Goal: Task Accomplishment & Management: Use online tool/utility

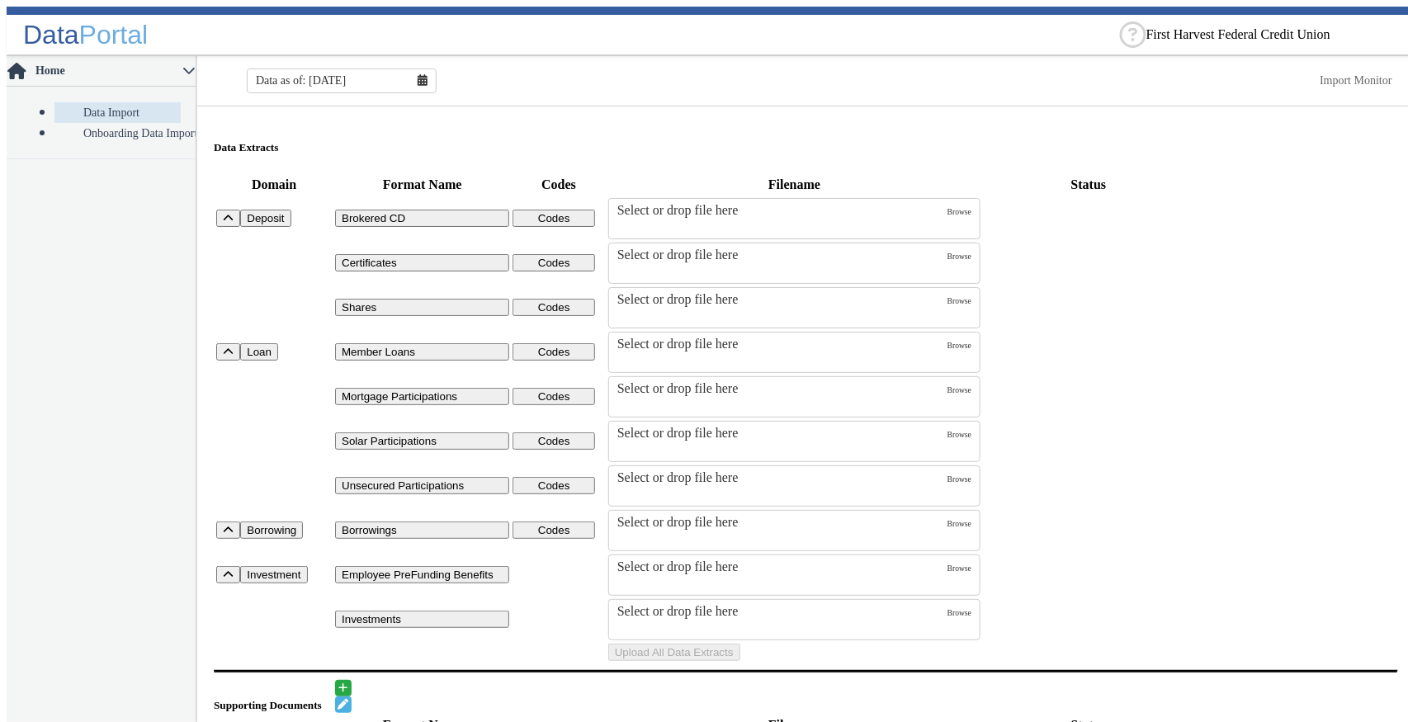
click at [1188, 29] on input "text" at bounding box center [1270, 35] width 248 height 12
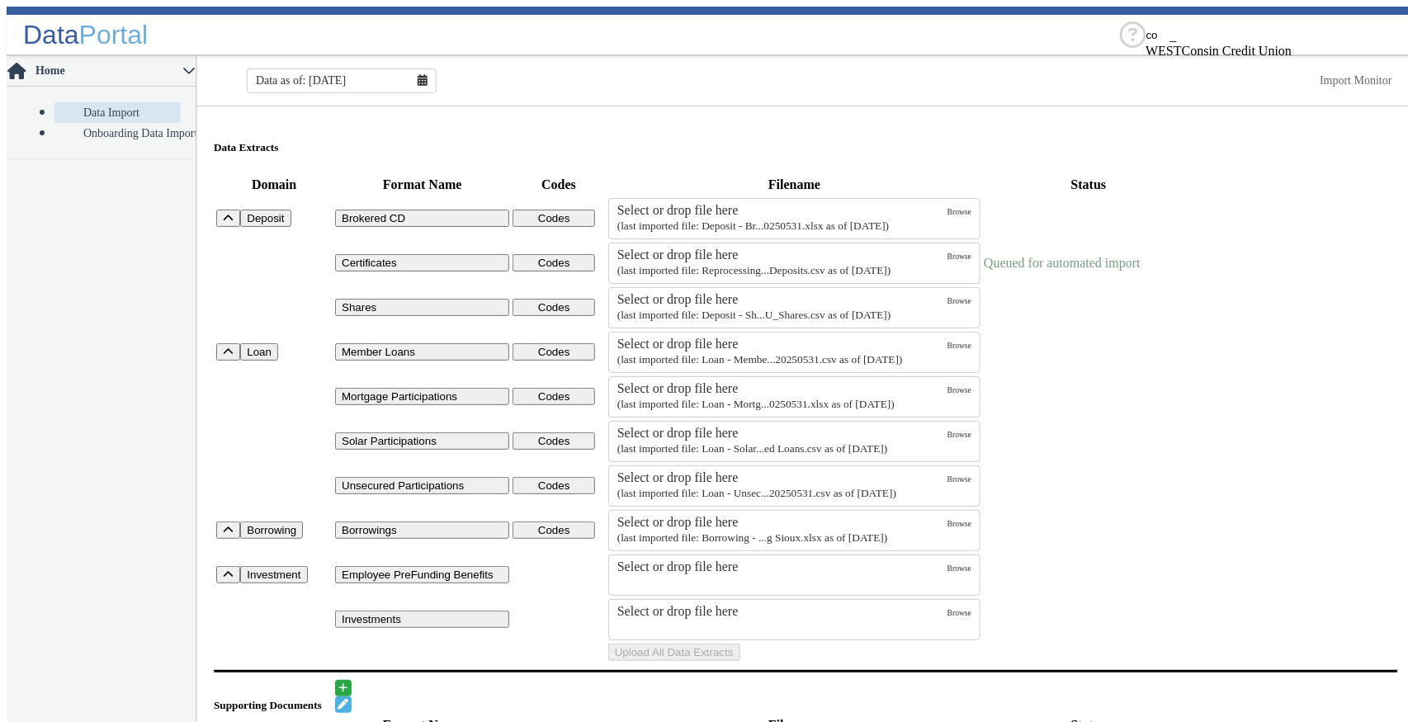
scroll to position [858, 0]
type input "cor"
click at [1187, 56] on div "Corda Credit Union" at bounding box center [1270, 49] width 248 height 15
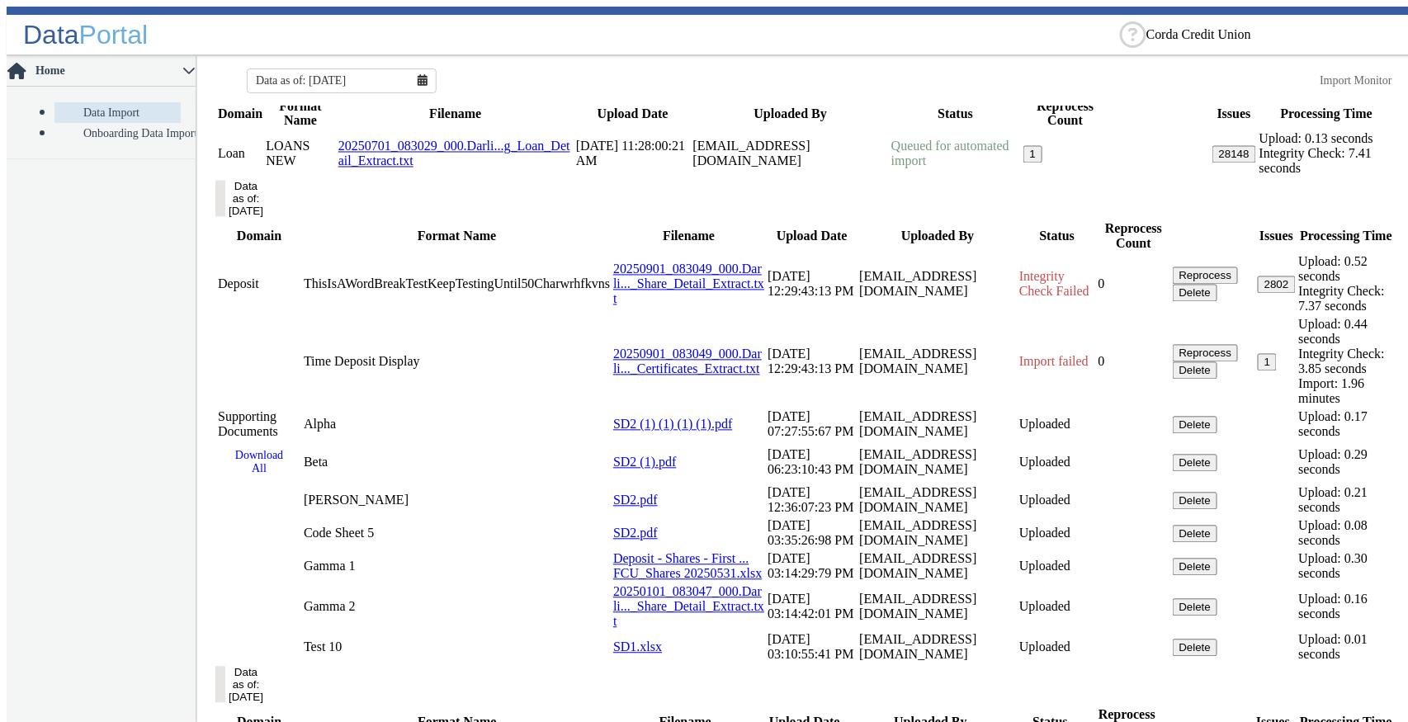
scroll to position [1132, 0]
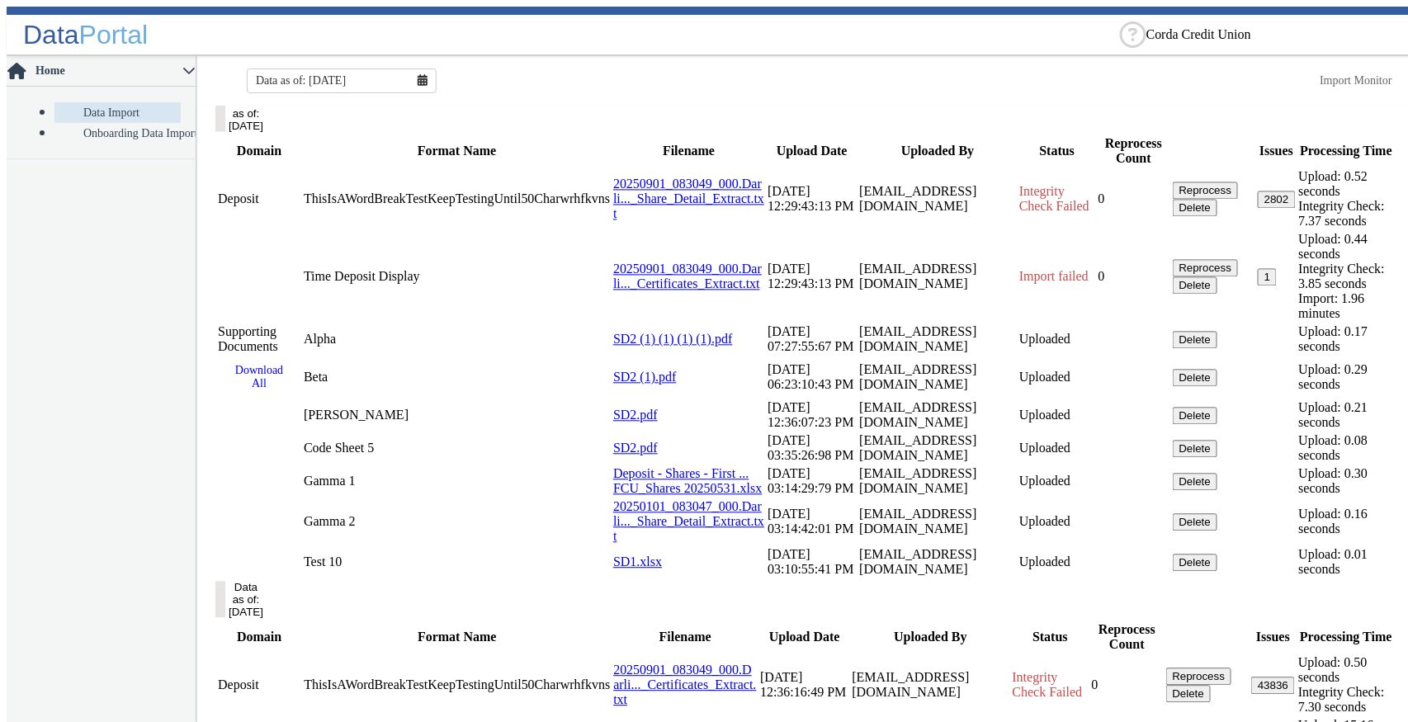
click at [225, 132] on button "Data as of: [DATE]" at bounding box center [220, 114] width 10 height 36
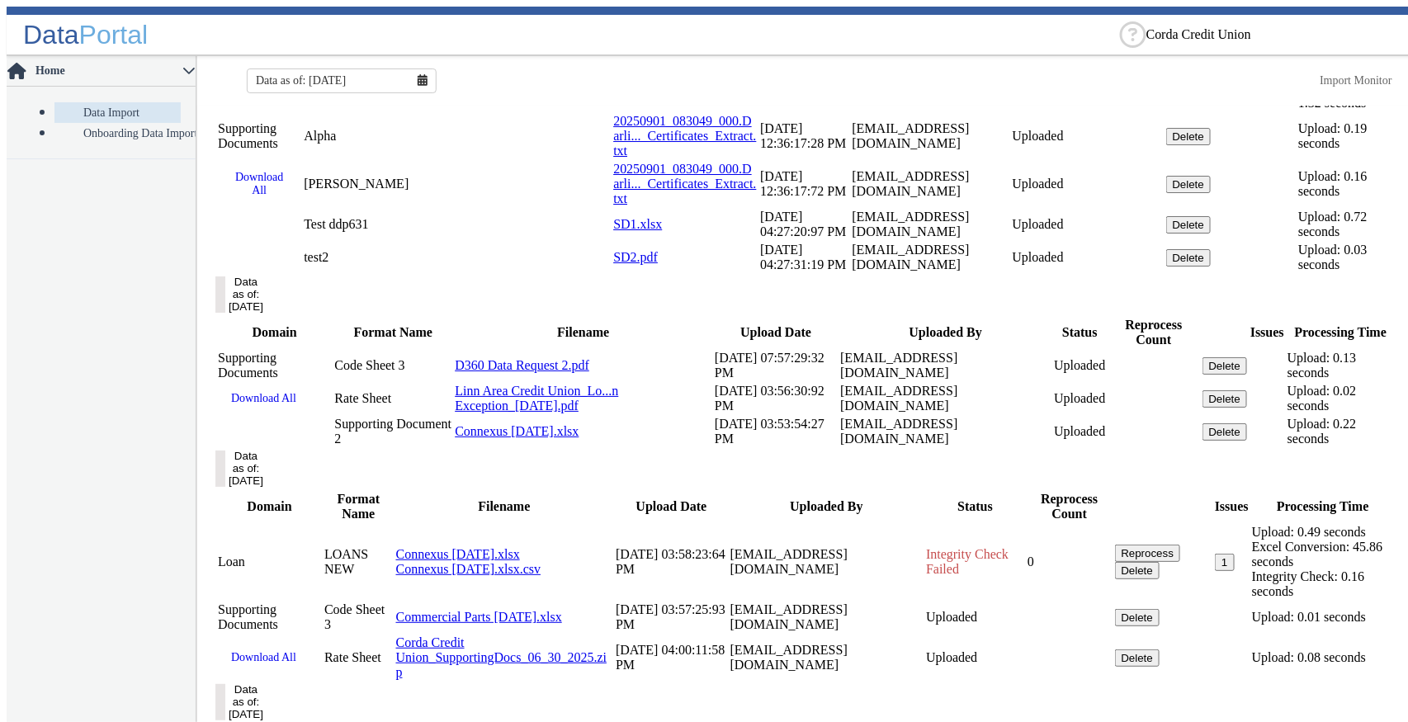
scroll to position [2183, 0]
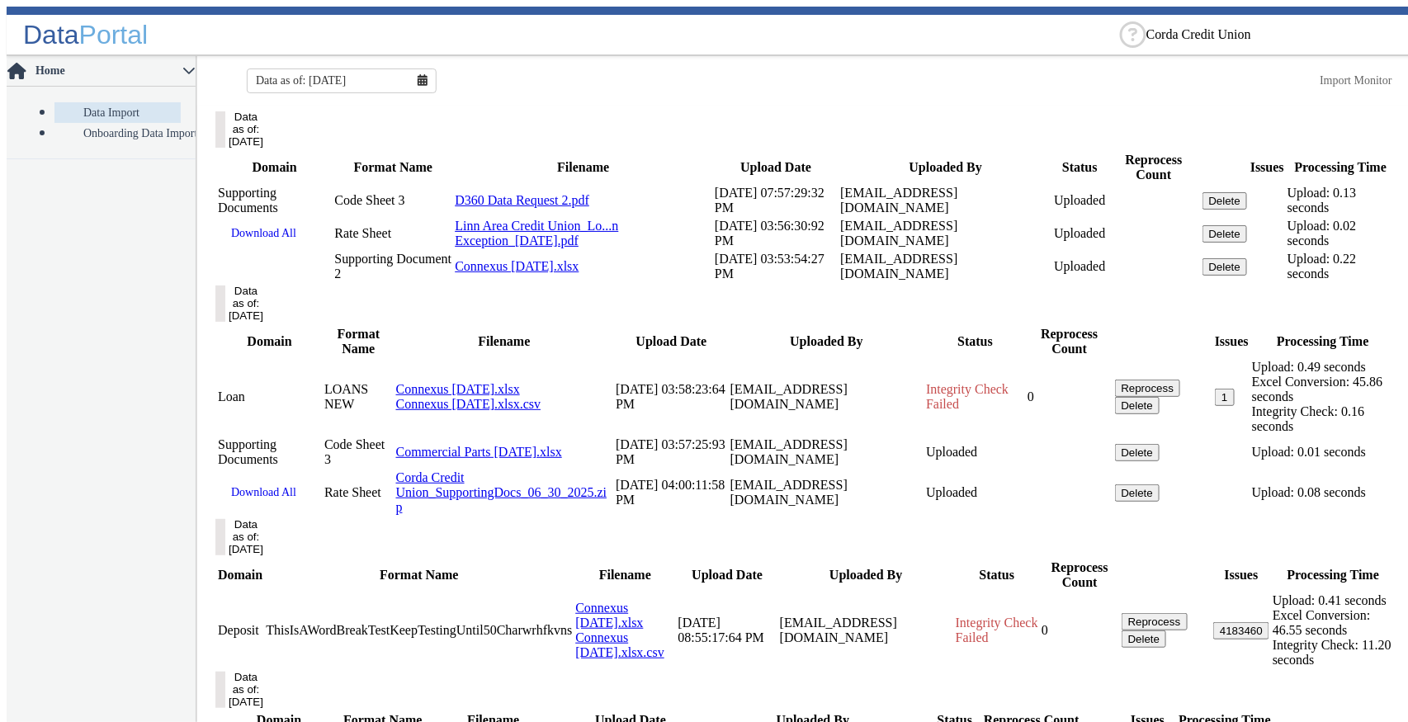
click at [420, 74] on icon at bounding box center [423, 80] width 10 height 12
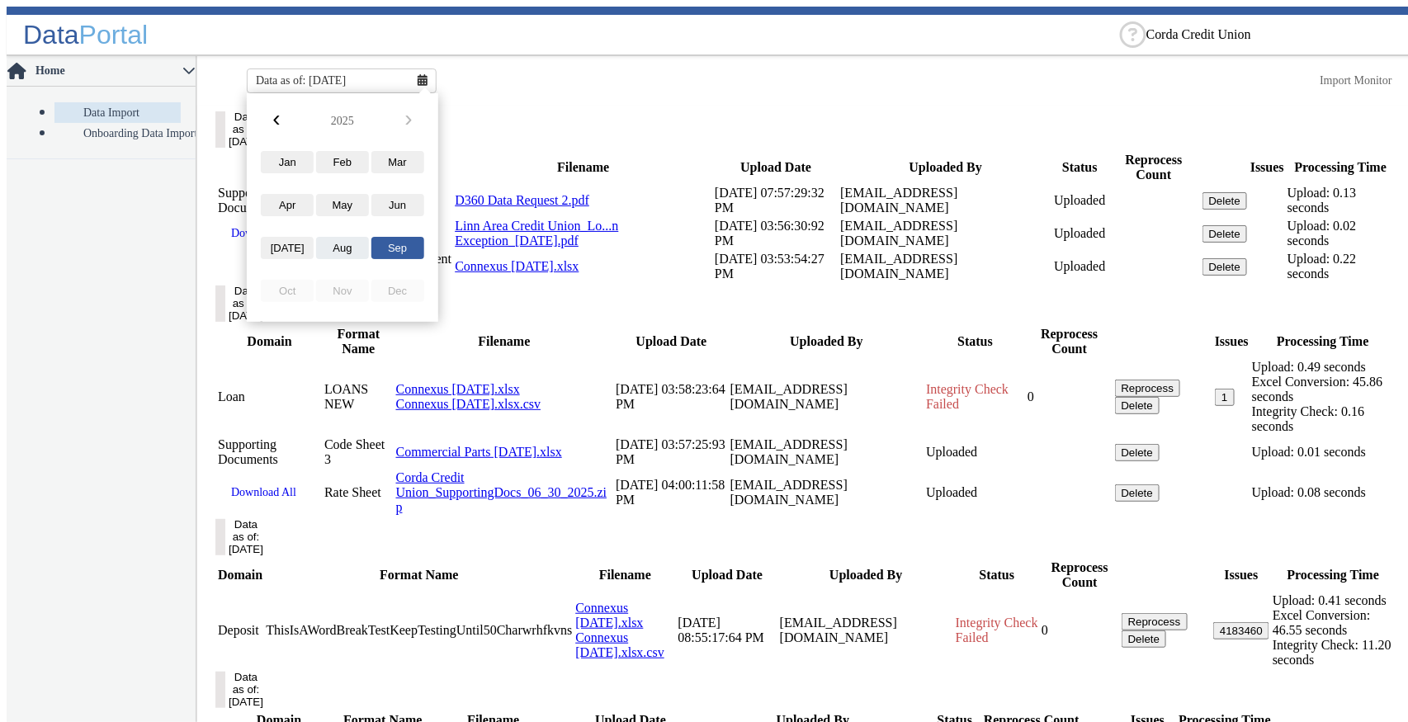
click at [336, 246] on button "Aug" at bounding box center [342, 248] width 53 height 22
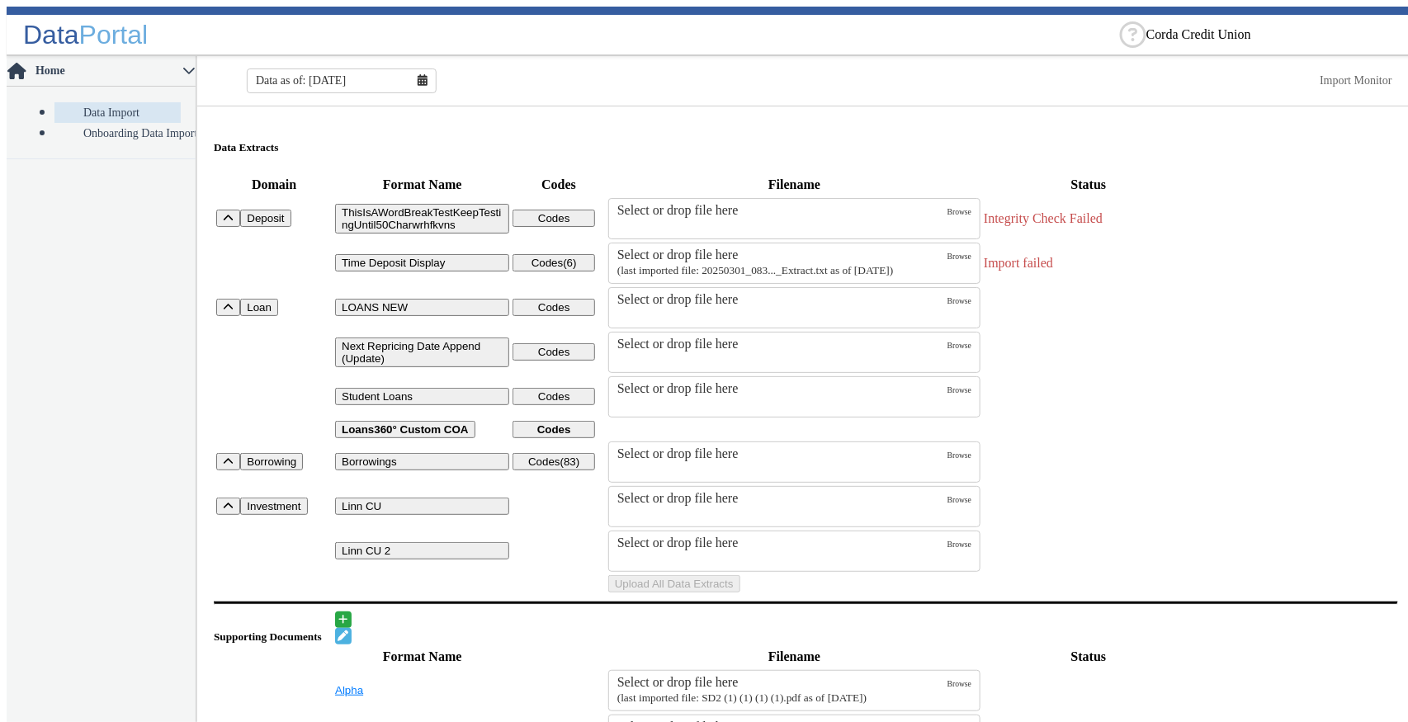
click at [358, 204] on button "ThisIsAWordBreakTestKeepTestingUntil50Charwrhfkvns" at bounding box center [422, 219] width 174 height 30
select select "1"
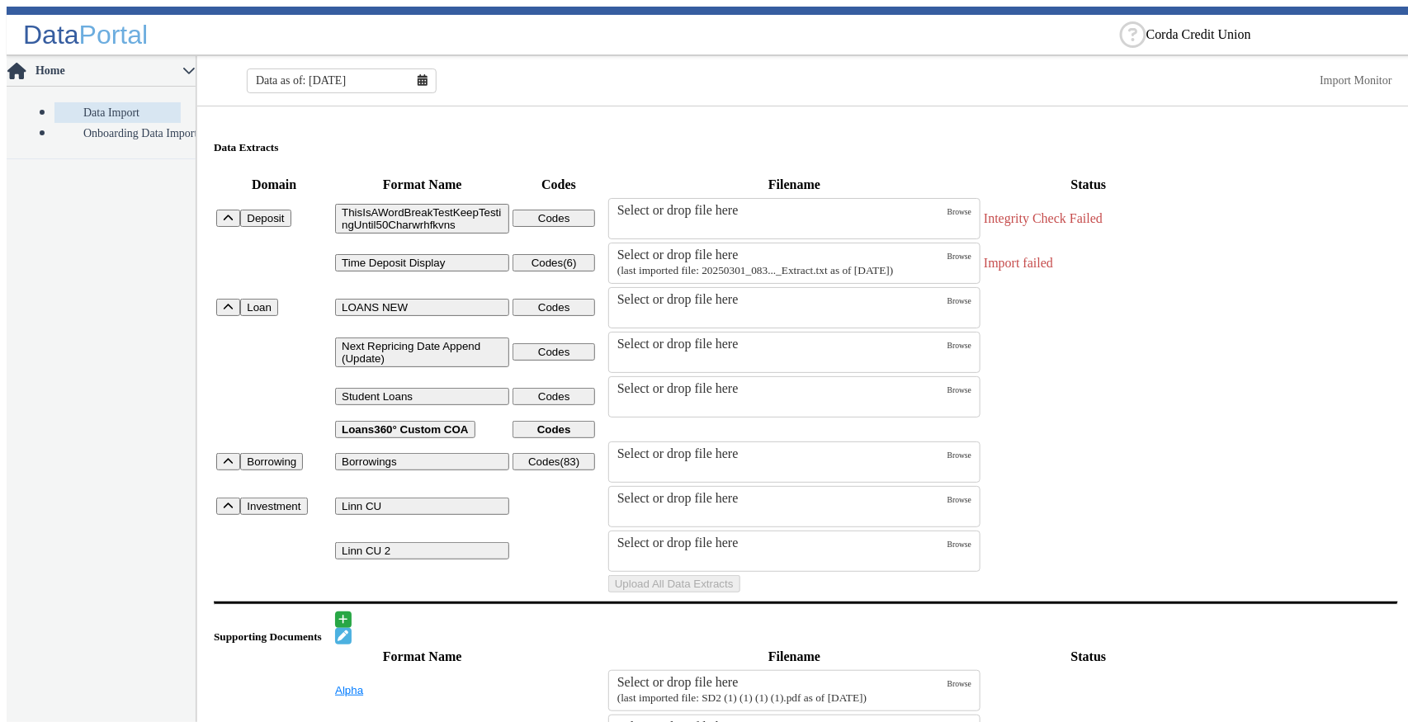
drag, startPoint x: 417, startPoint y: 189, endPoint x: 461, endPoint y: 153, distance: 57.0
click at [408, 214] on button "ThisIsAWordBreakTestKeepTestingUntil50Charwrhfkvns" at bounding box center [422, 219] width 174 height 30
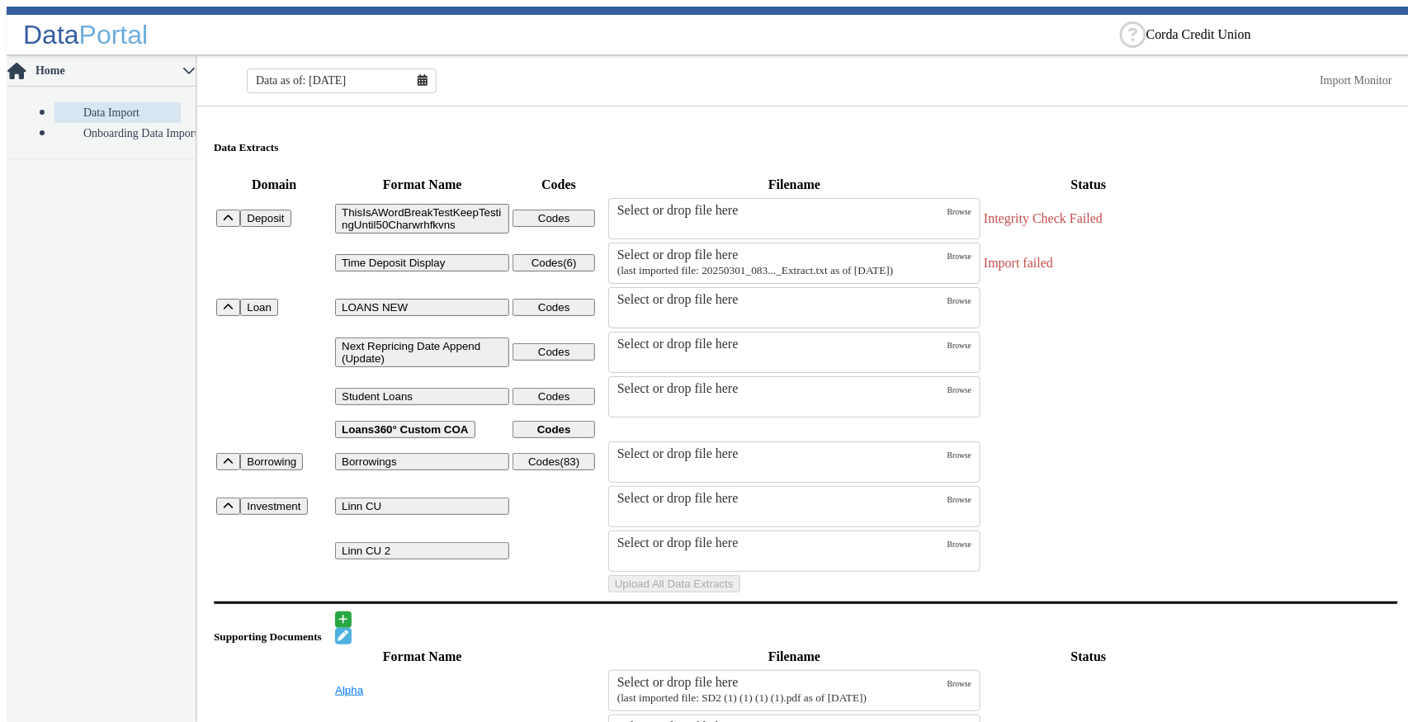
select select "1"
type input "Shares"
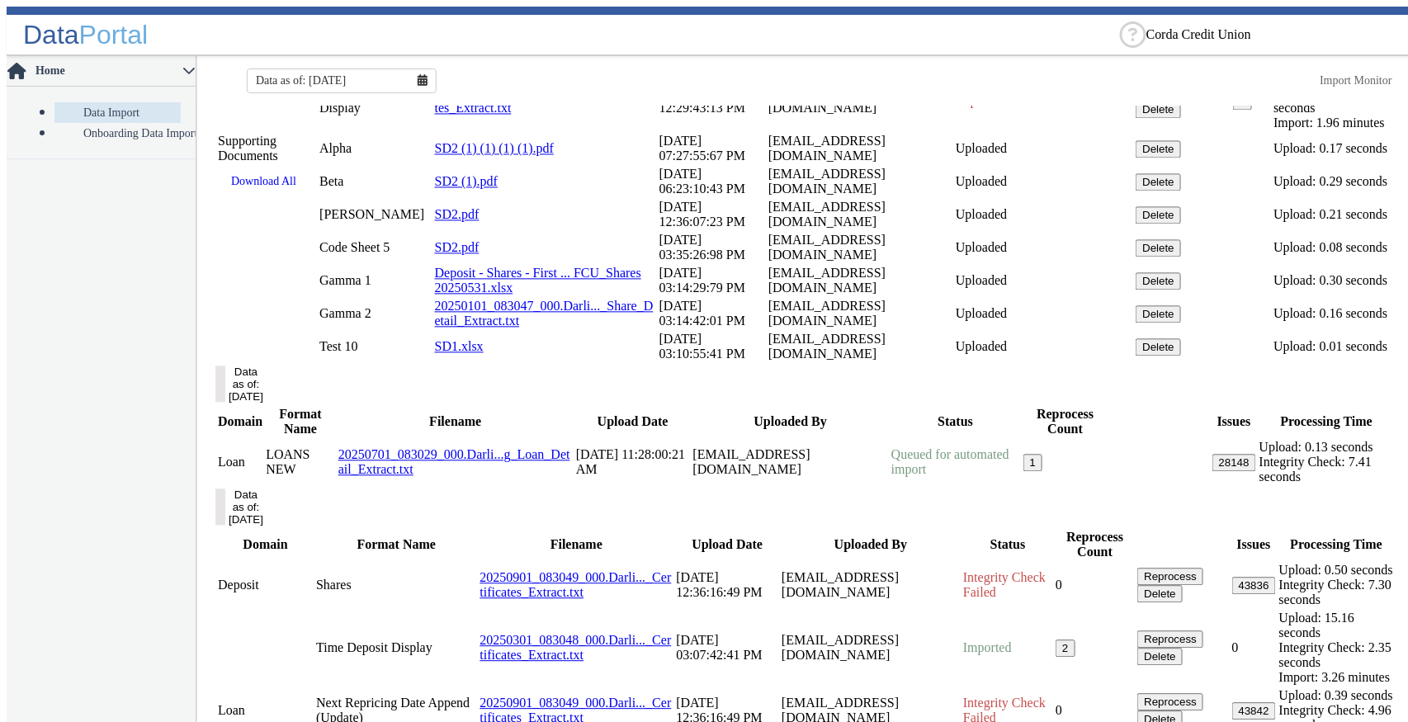
scroll to position [1210, 0]
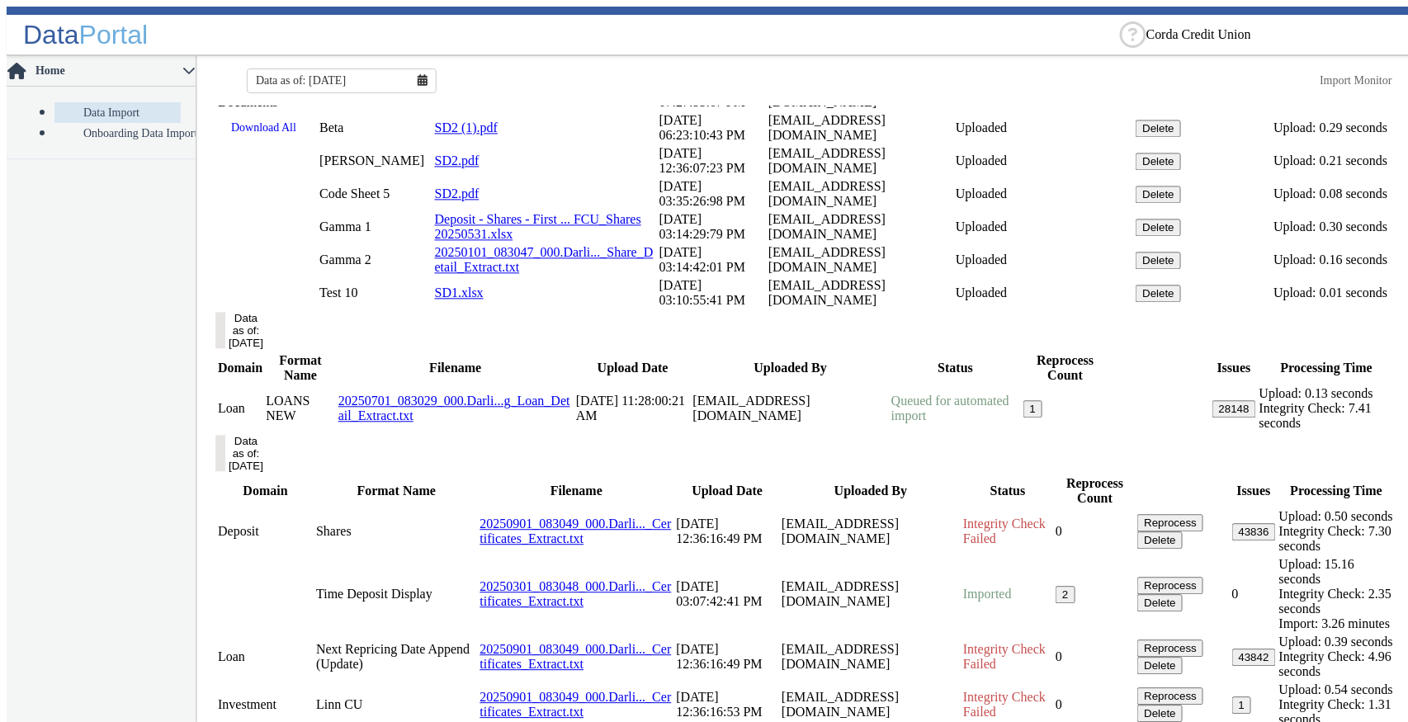
click at [0, 0] on input "checkbox" at bounding box center [0, 0] width 0 height 0
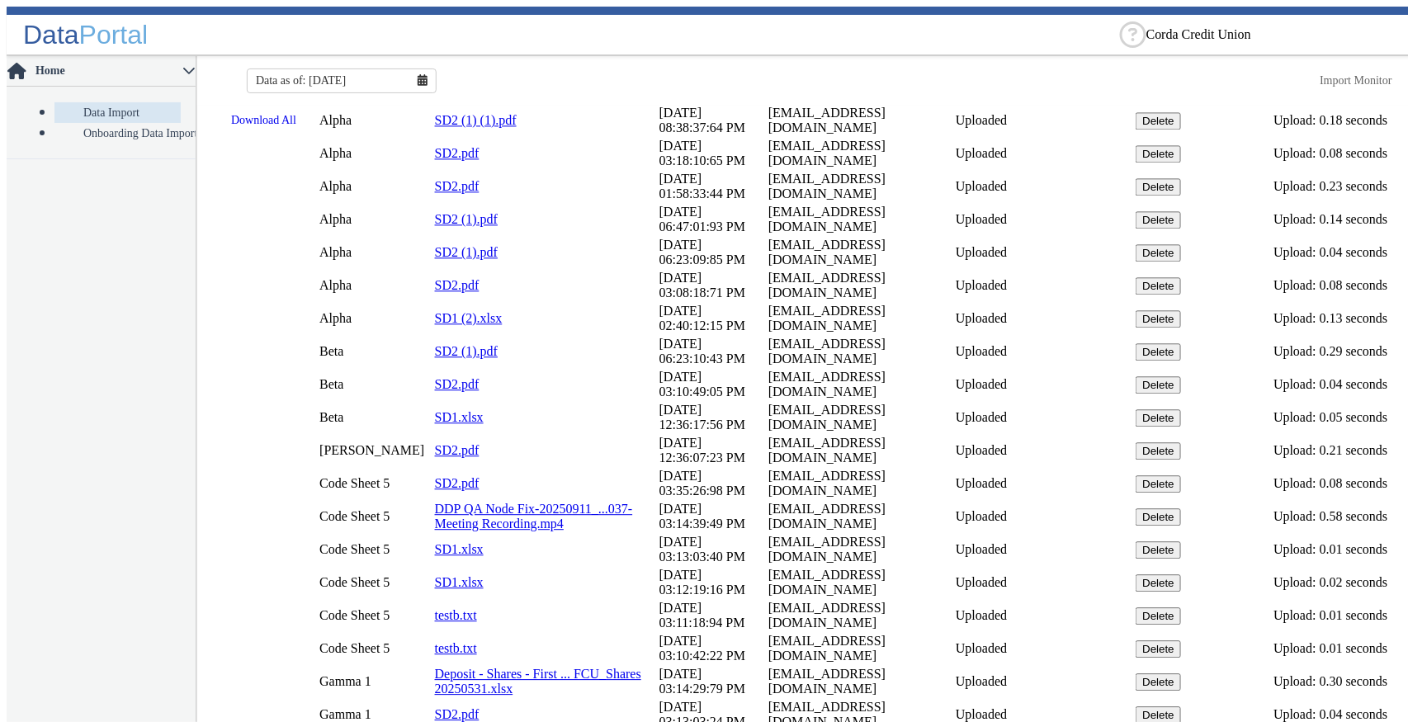
scroll to position [1320, 0]
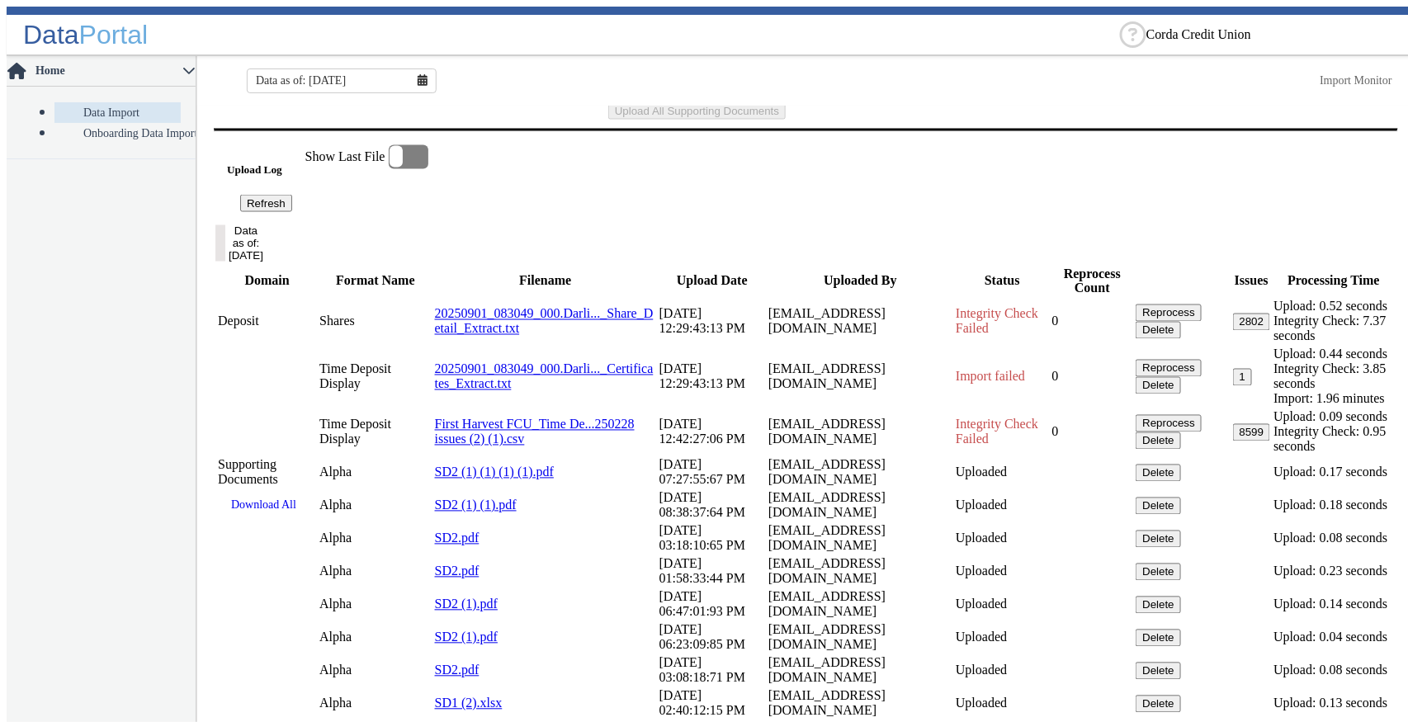
scroll to position [550, 0]
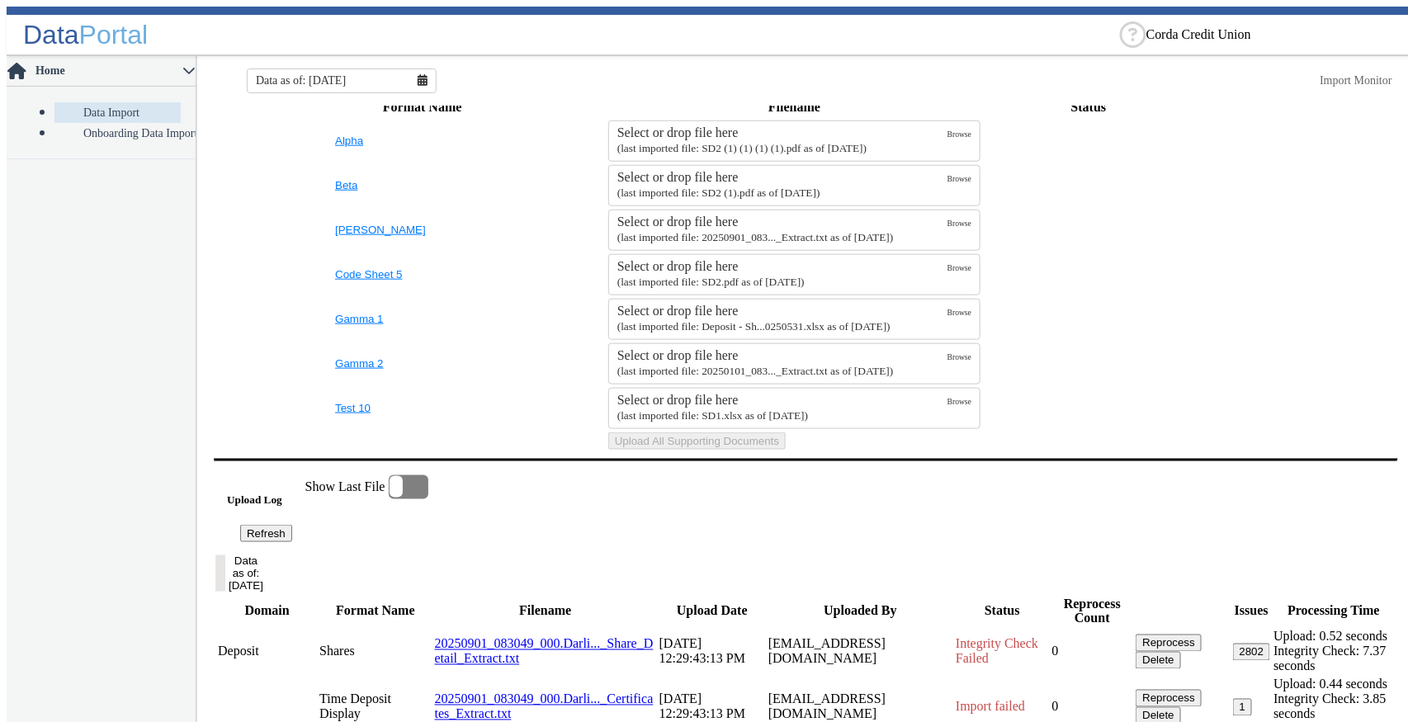
click at [1273, 29] on input "text" at bounding box center [1270, 35] width 248 height 12
type input "ddp"
click at [1285, 87] on div "DDW_DDPTEST_[US_STATE]_Trust_Co" at bounding box center [1270, 79] width 248 height 15
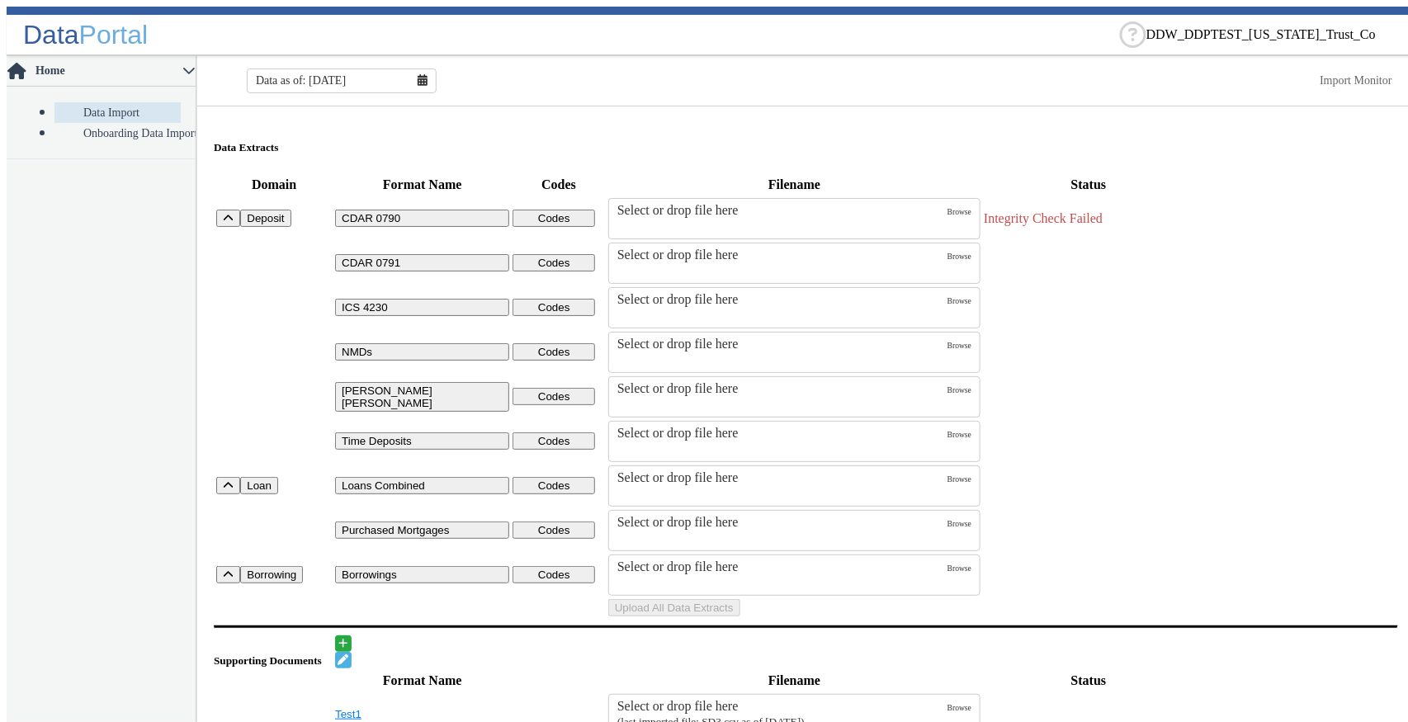
click at [687, 457] on label "Select or drop file here" at bounding box center [782, 441] width 330 height 31
click at [0, 0] on input "Select or drop file here" at bounding box center [0, 0] width 0 height 0
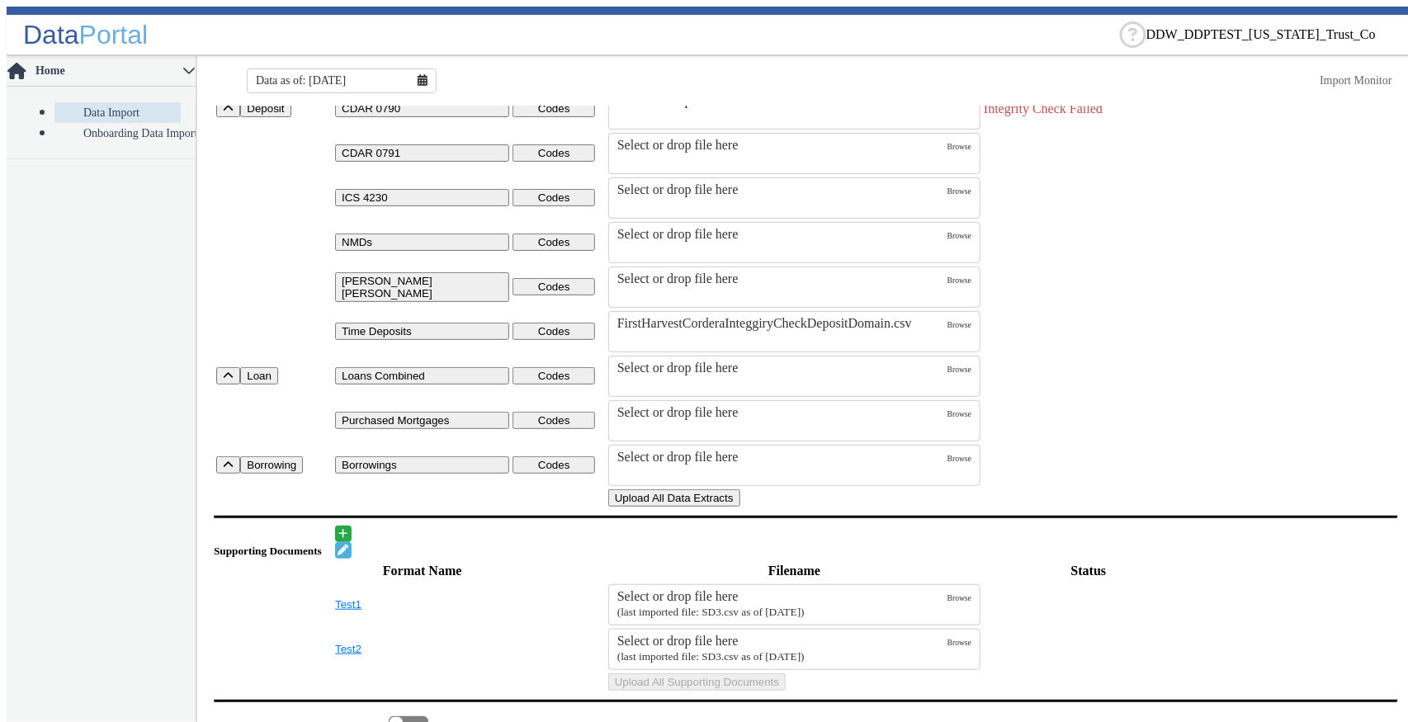
scroll to position [219, 0]
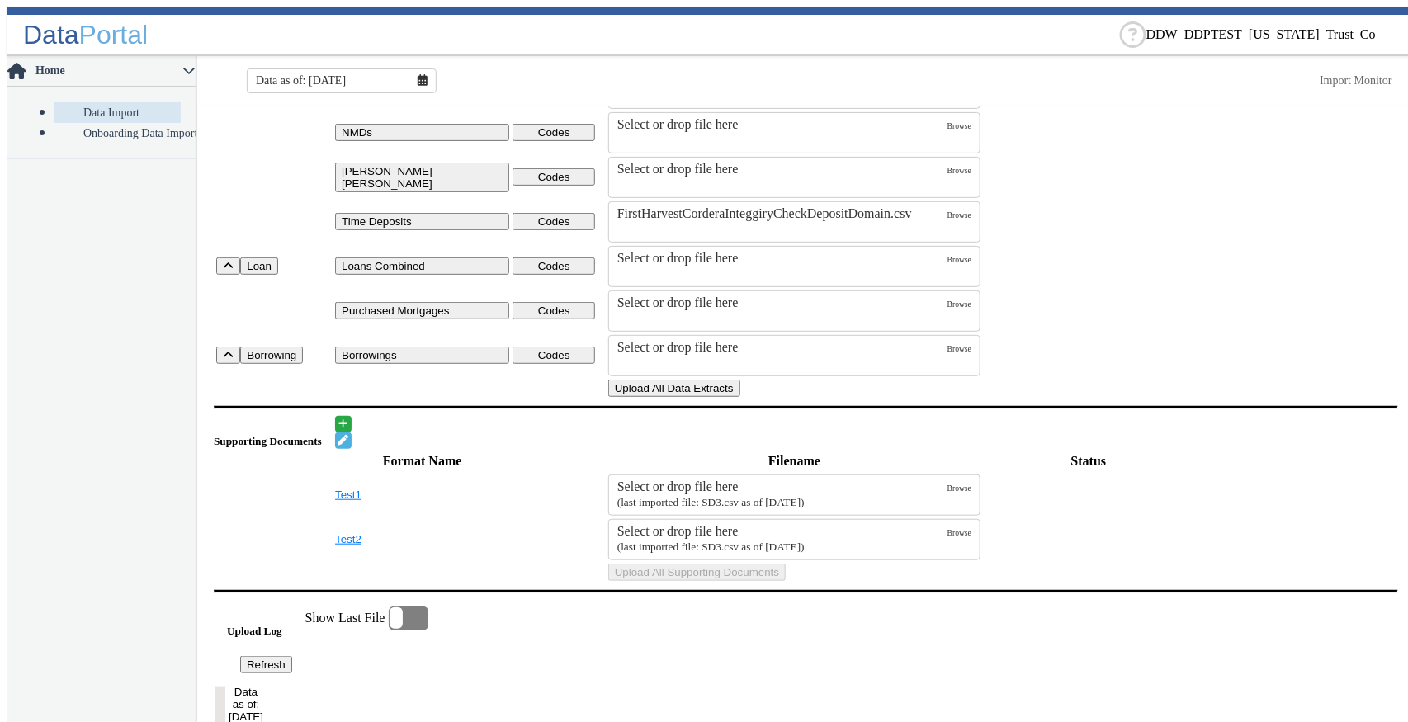
click at [740, 397] on button "Upload All Data Extracts" at bounding box center [674, 388] width 132 height 17
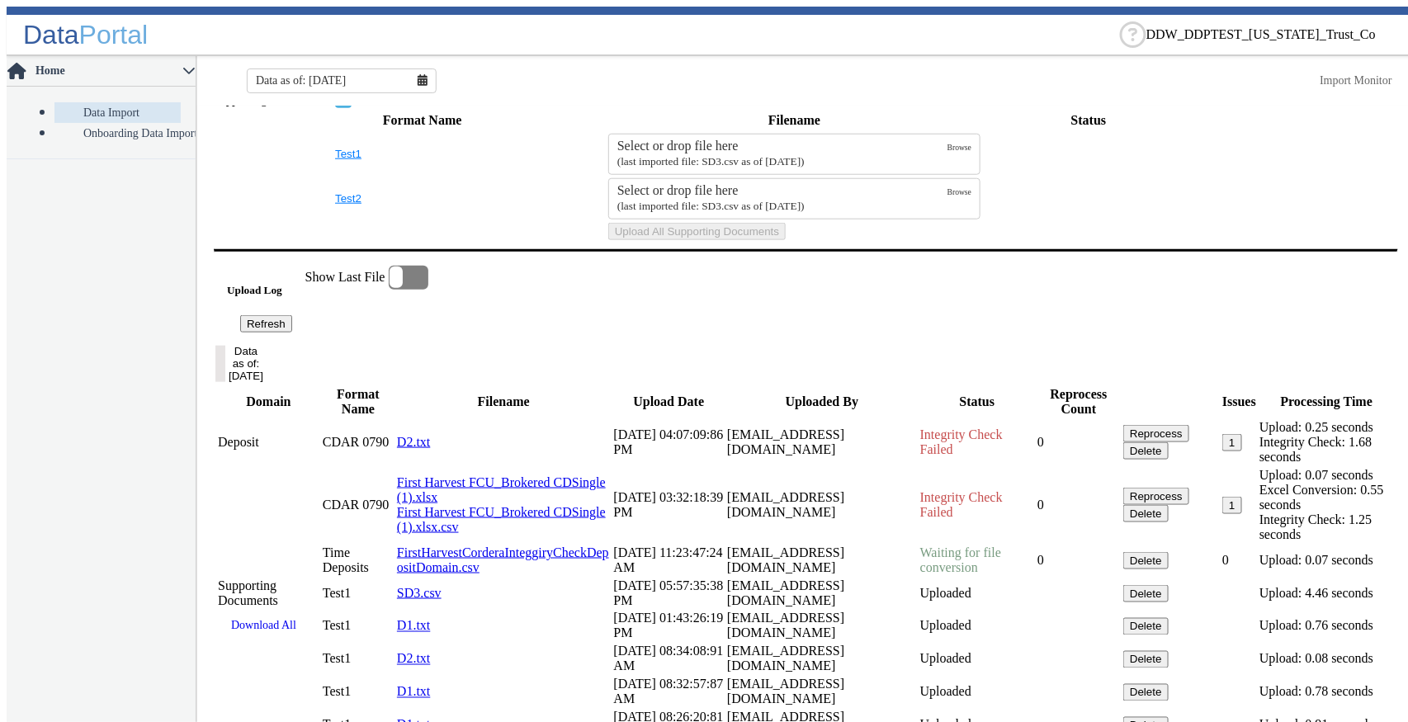
scroll to position [715, 0]
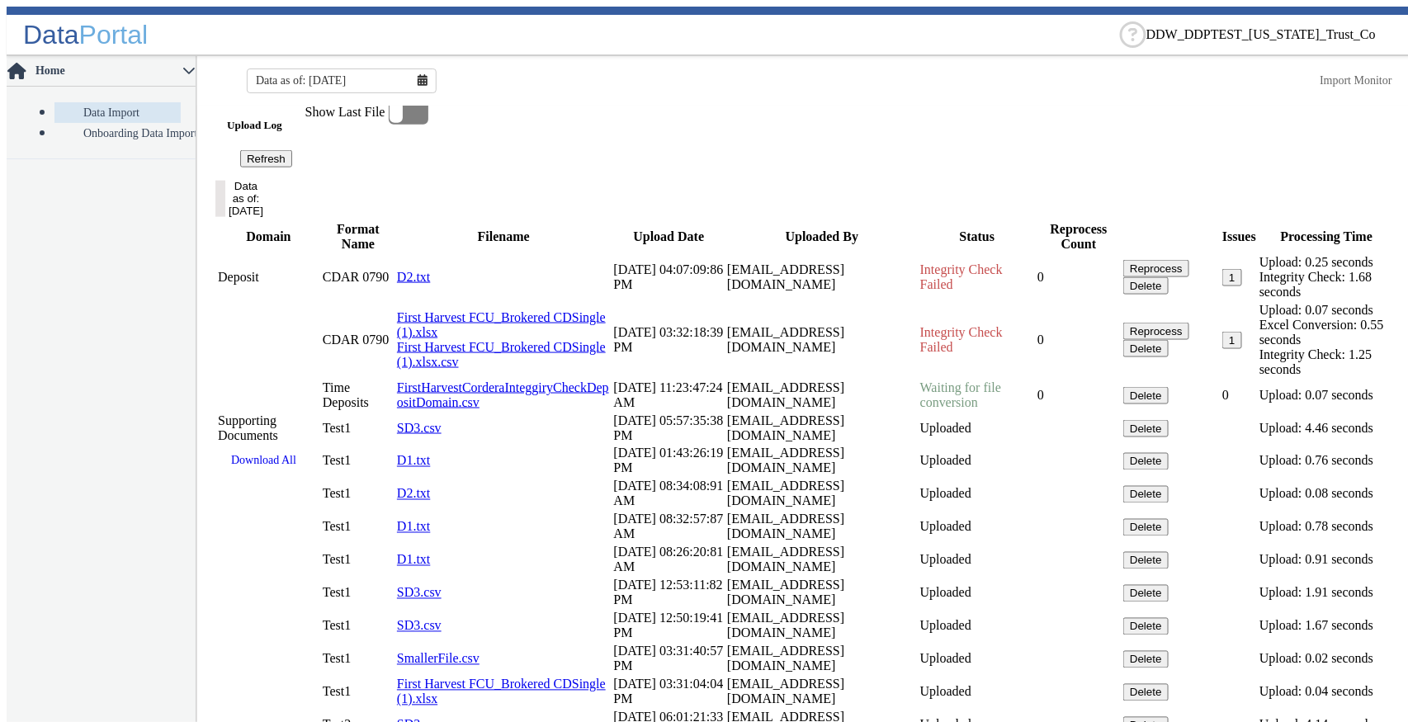
click at [292, 168] on button "Refresh" at bounding box center [266, 158] width 52 height 17
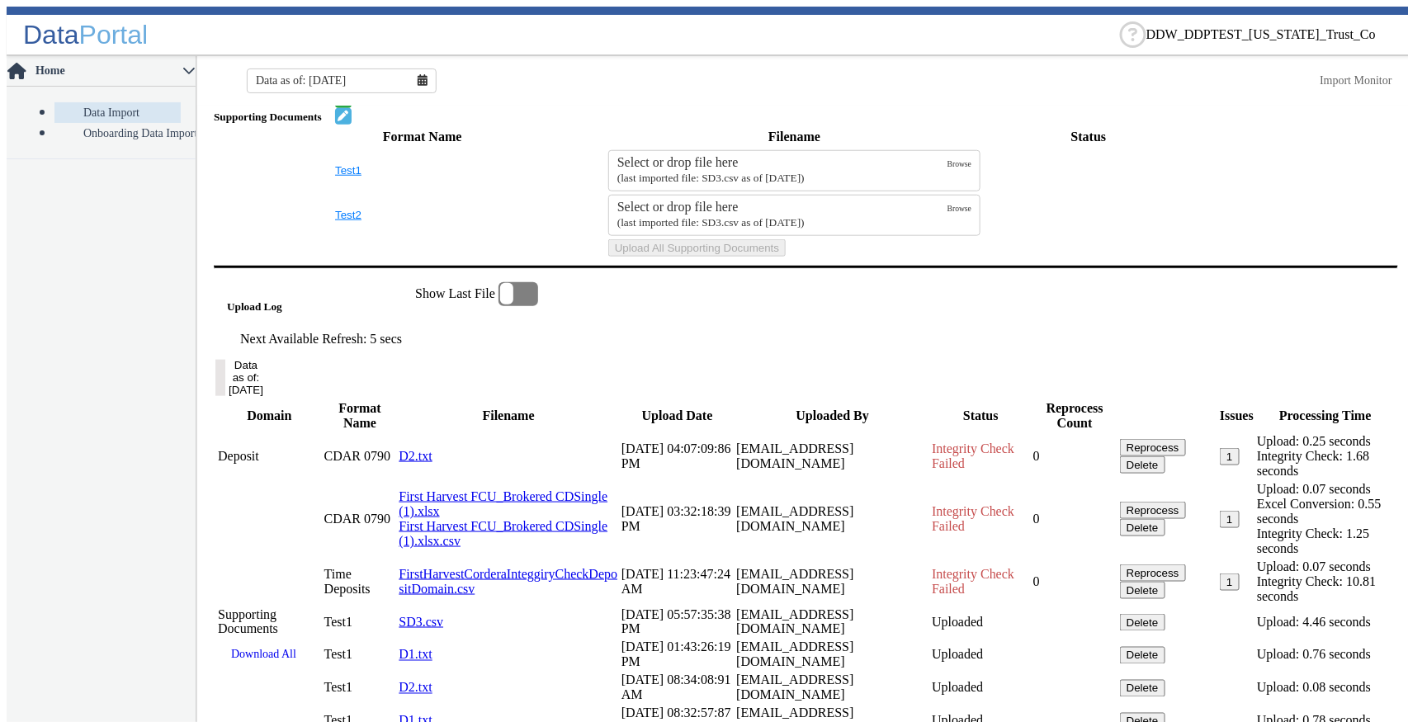
scroll to position [698, 0]
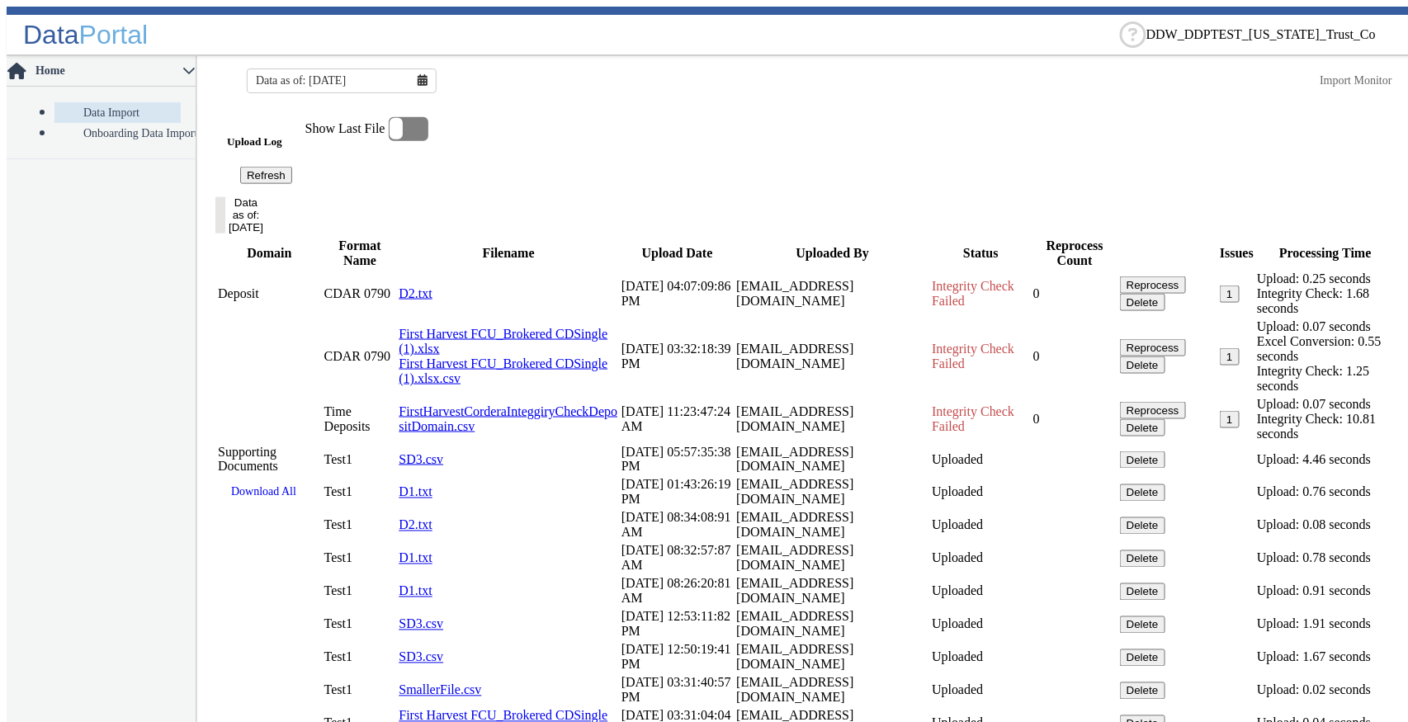
click at [1220, 303] on button "1" at bounding box center [1229, 294] width 19 height 17
drag, startPoint x: 556, startPoint y: 375, endPoint x: 791, endPoint y: 386, distance: 234.6
click at [1261, 34] on input "text" at bounding box center [1270, 35] width 248 height 12
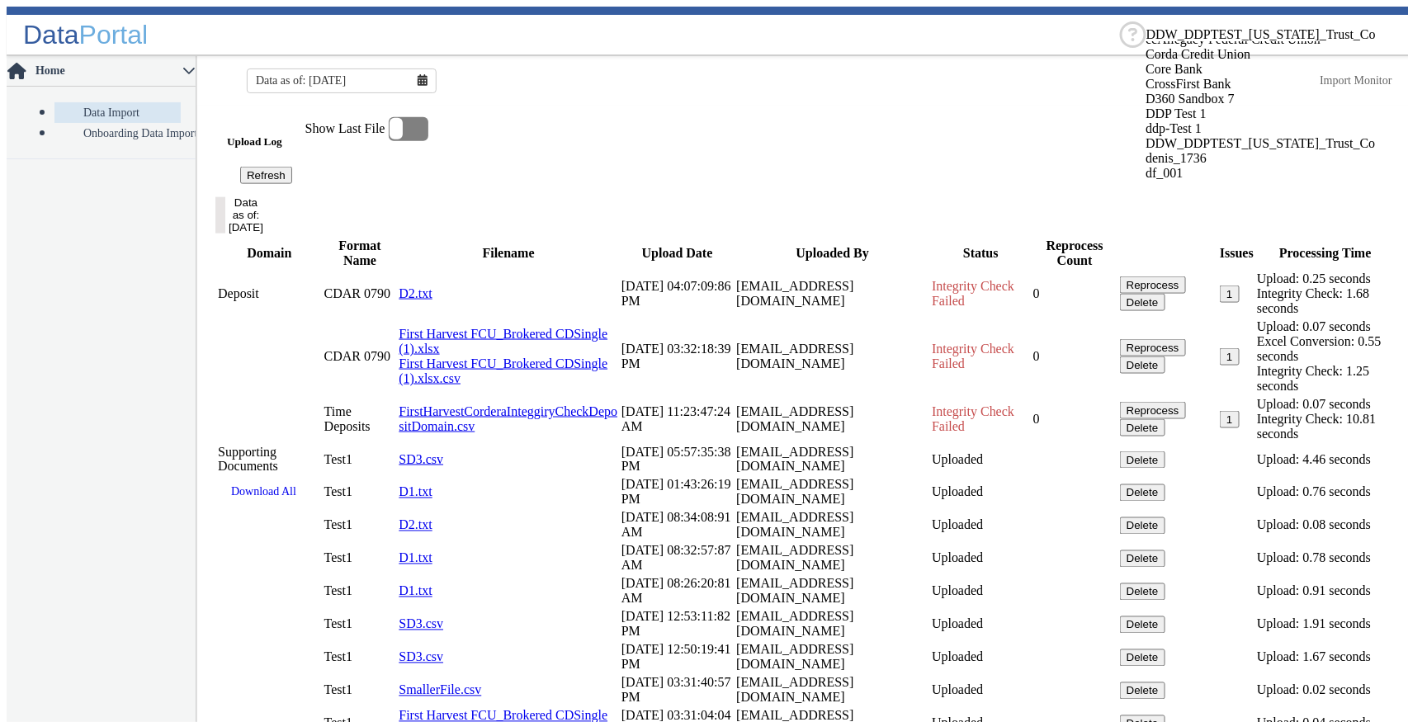
scroll to position [1826, 0]
